Goal: Task Accomplishment & Management: Manage account settings

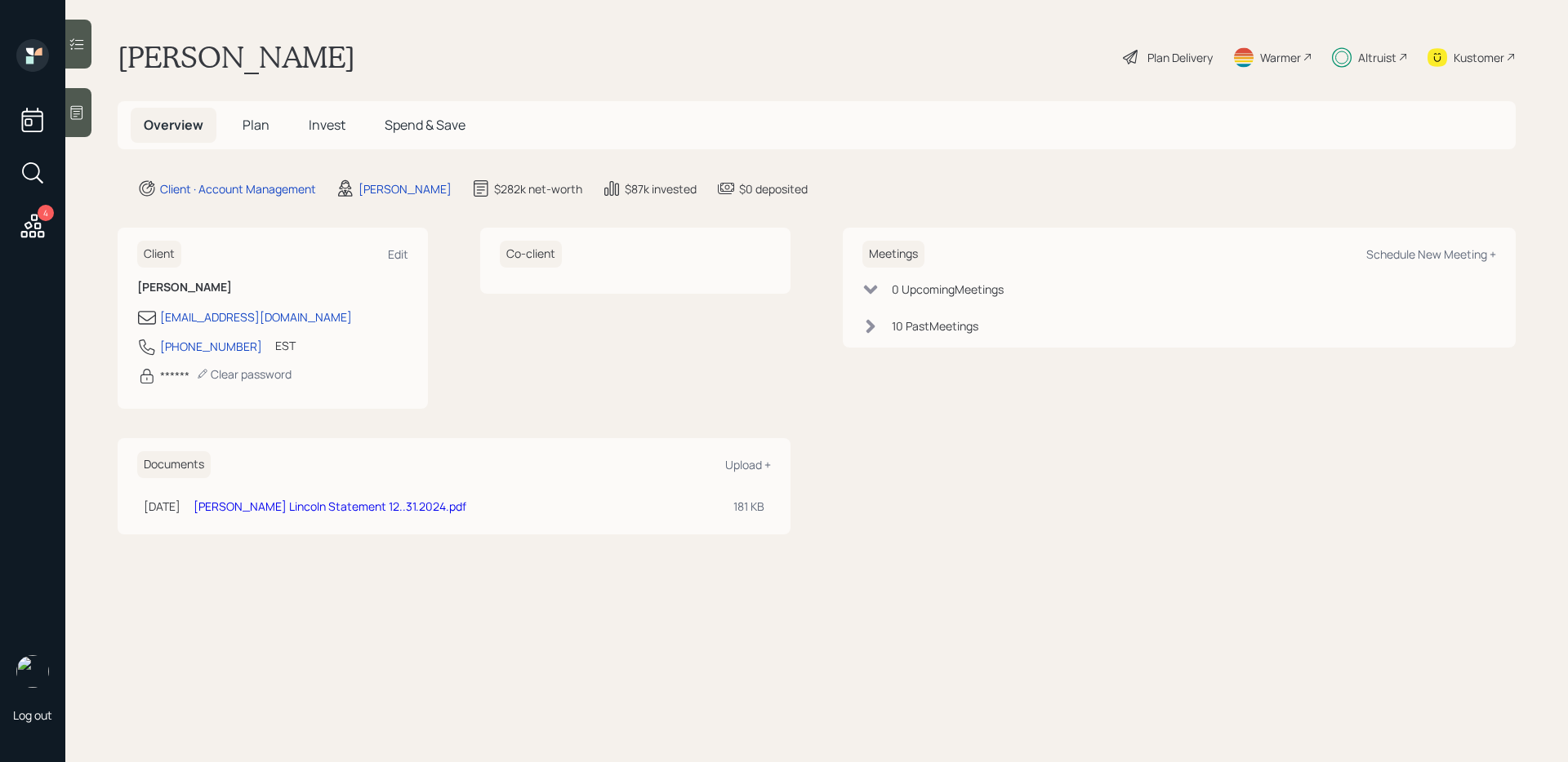
click at [320, 121] on span "Invest" at bounding box center [327, 125] width 37 height 18
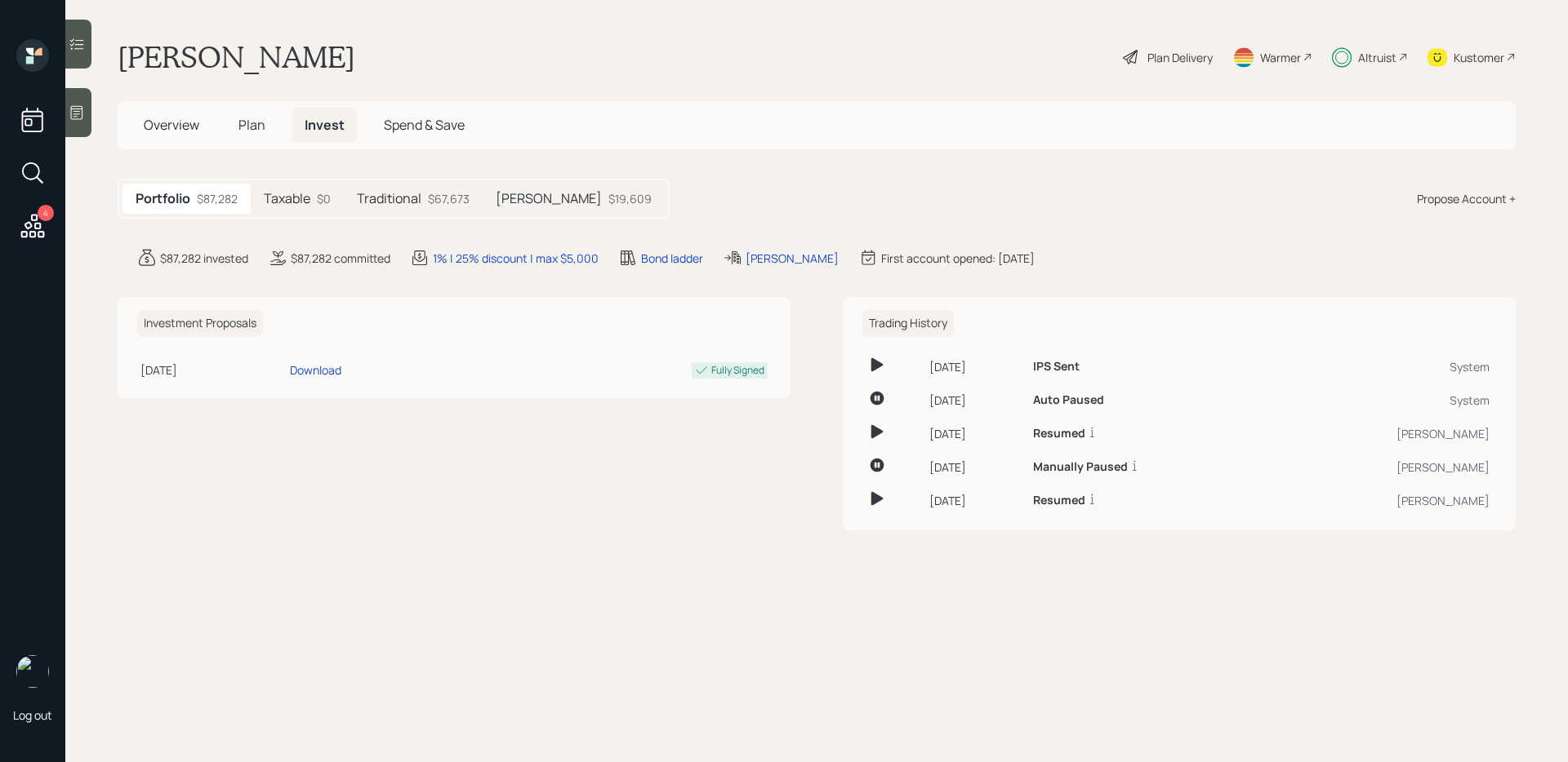
click at [402, 202] on h5 "Traditional" at bounding box center [389, 199] width 64 height 16
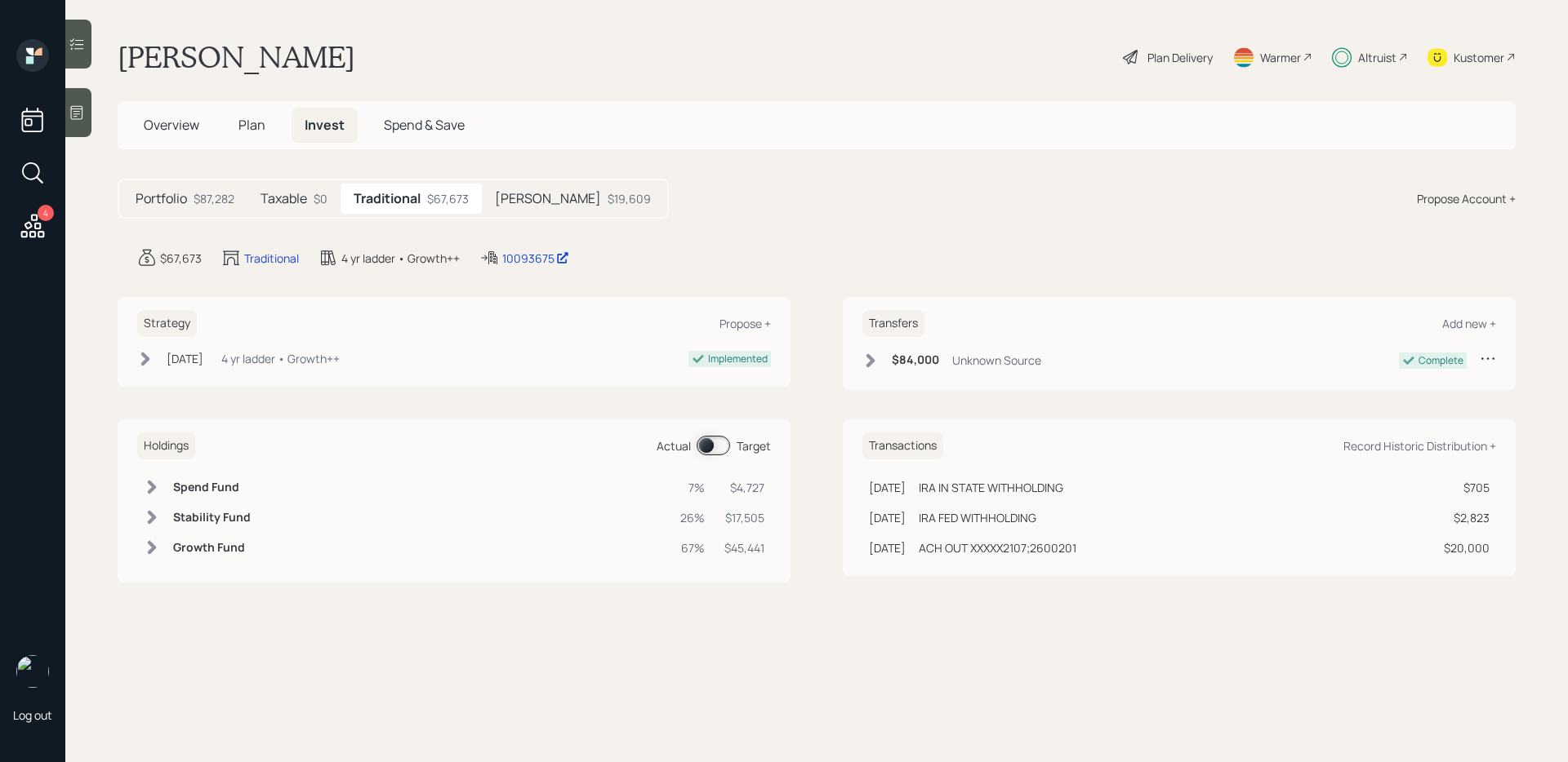
click at [711, 445] on span at bounding box center [713, 445] width 34 height 19
click at [705, 451] on span at bounding box center [713, 445] width 34 height 19
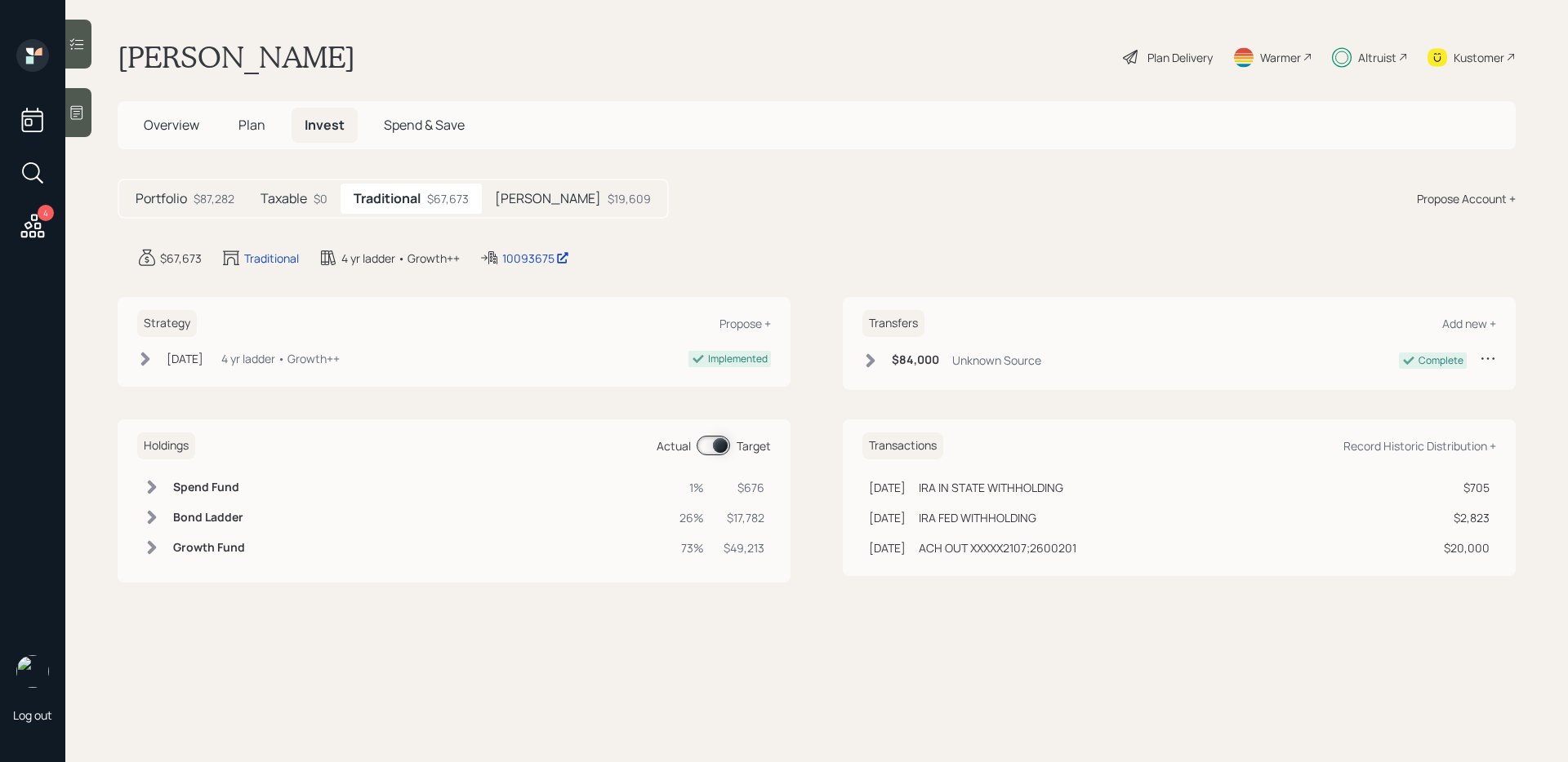
click at [716, 447] on span at bounding box center [713, 445] width 34 height 19
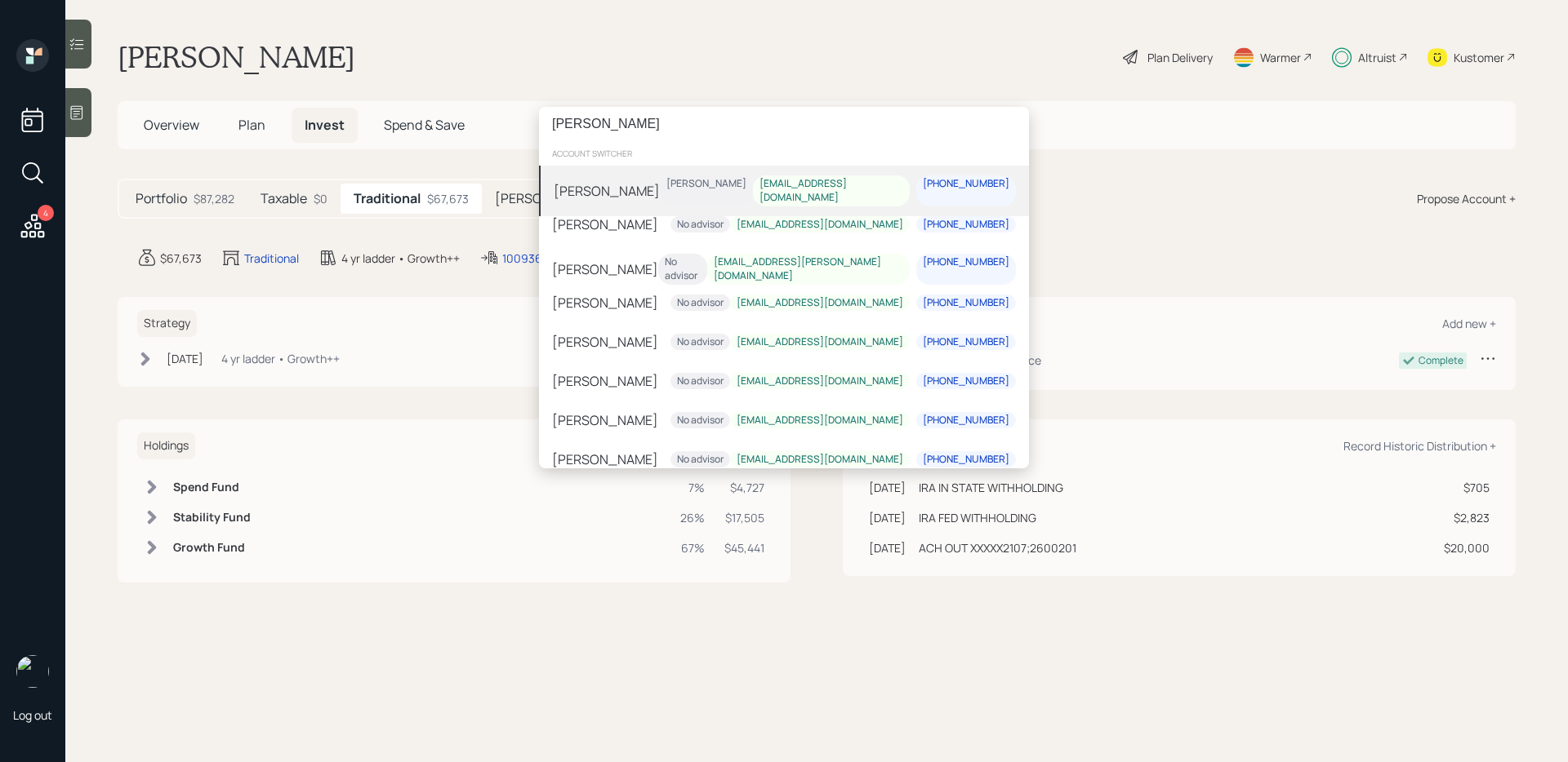
type input "[PERSON_NAME]"
click at [665, 188] on div "[PERSON_NAME] [PERSON_NAME] [EMAIL_ADDRESS][DOMAIN_NAME] [PHONE_NUMBER]" at bounding box center [784, 190] width 490 height 50
